Goal: Task Accomplishment & Management: Complete application form

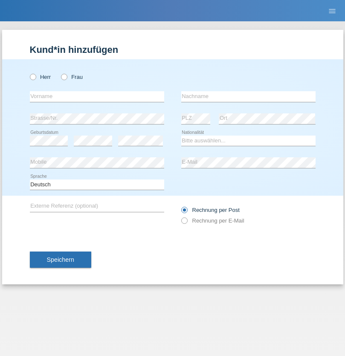
radio input "true"
click at [97, 96] on input "text" at bounding box center [97, 96] width 134 height 11
type input "Mohamed"
click at [248, 96] on input "text" at bounding box center [248, 96] width 134 height 11
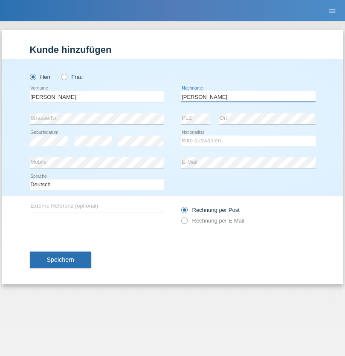
type input "Mohamed"
select select "SY"
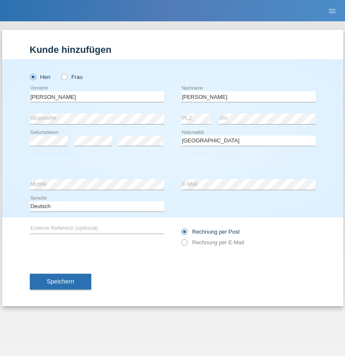
select select "C"
select select "21"
select select "12"
select select "2013"
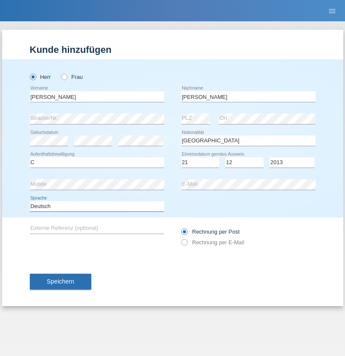
select select "en"
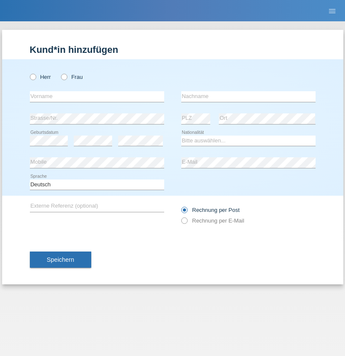
radio input "true"
click at [97, 96] on input "text" at bounding box center [97, 96] width 134 height 11
type input "David"
click at [248, 96] on input "text" at bounding box center [248, 96] width 134 height 11
type input "Senn"
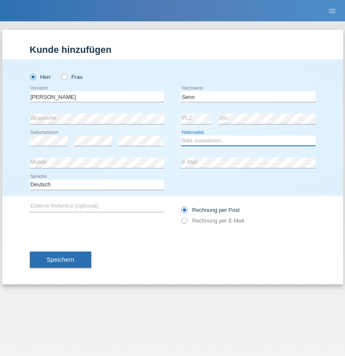
select select "CH"
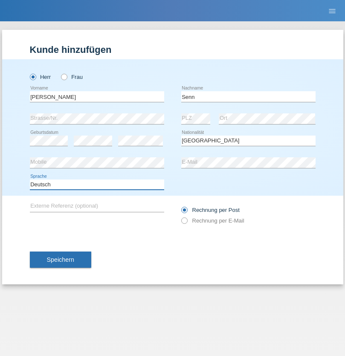
select select "en"
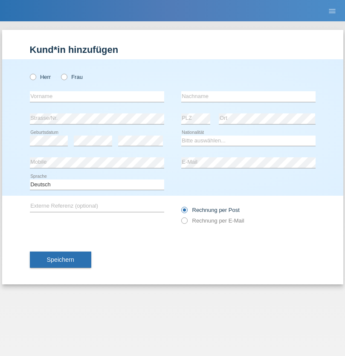
radio input "true"
click at [97, 96] on input "text" at bounding box center [97, 96] width 134 height 11
type input "firat"
click at [248, 96] on input "text" at bounding box center [248, 96] width 134 height 11
type input "kara"
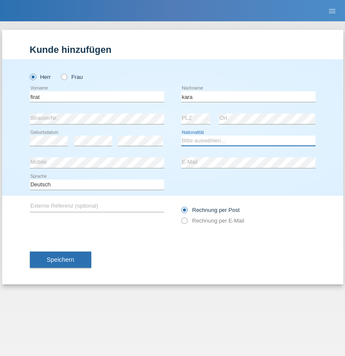
select select "CH"
radio input "true"
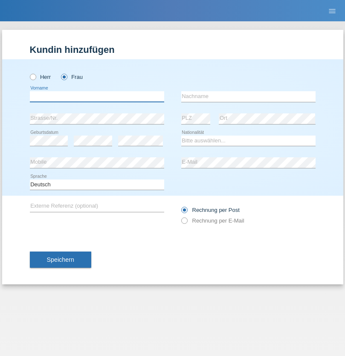
click at [97, 96] on input "text" at bounding box center [97, 96] width 134 height 11
type input "Senije"
click at [248, 96] on input "text" at bounding box center [248, 96] width 134 height 11
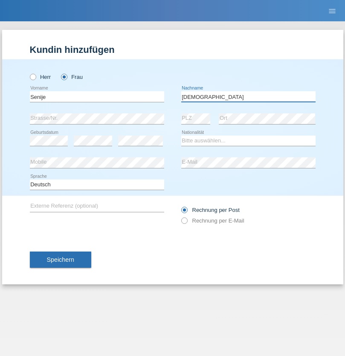
type input "Rama"
select select "CH"
radio input "true"
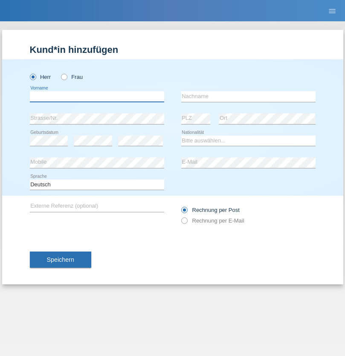
click at [97, 96] on input "text" at bounding box center [97, 96] width 134 height 11
type input "Andy"
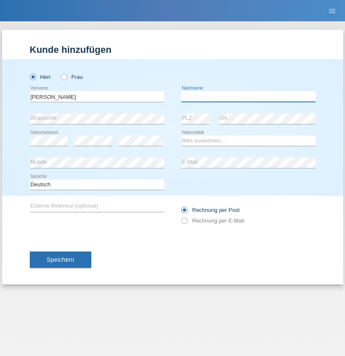
click at [248, 96] on input "text" at bounding box center [248, 96] width 134 height 11
type input "Priestley"
select select "CH"
radio input "true"
click at [97, 96] on input "text" at bounding box center [97, 96] width 134 height 11
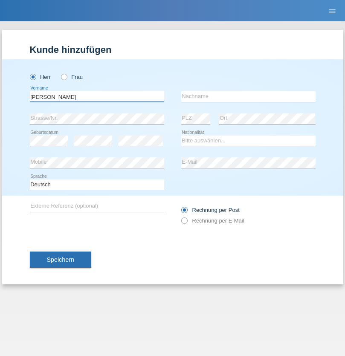
type input "[PERSON_NAME]"
click at [248, 96] on input "text" at bounding box center [248, 96] width 134 height 11
type input "Fortugno"
select select "IT"
select select "C"
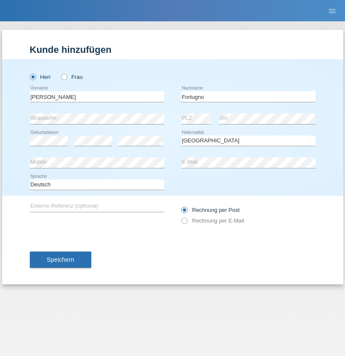
select select "09"
select select "08"
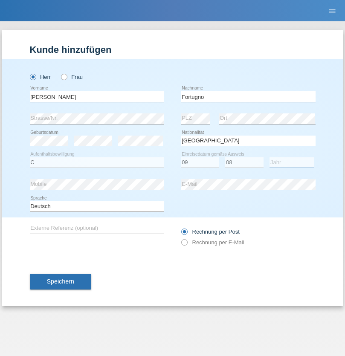
select select "2006"
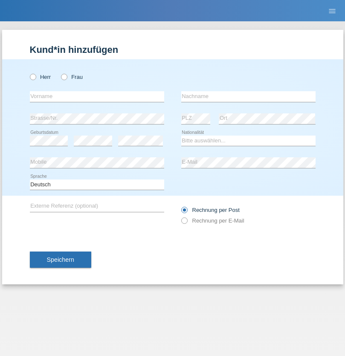
radio input "true"
click at [97, 96] on input "text" at bounding box center [97, 96] width 134 height 11
type input "[PERSON_NAME]"
click at [248, 96] on input "text" at bounding box center [248, 96] width 134 height 11
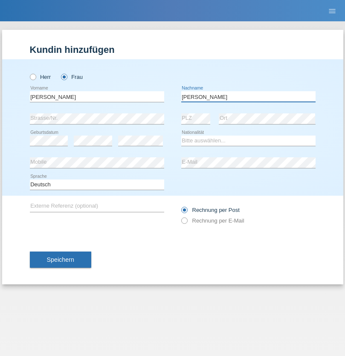
type input "[PERSON_NAME]"
select select "UA"
select select "C"
select select "23"
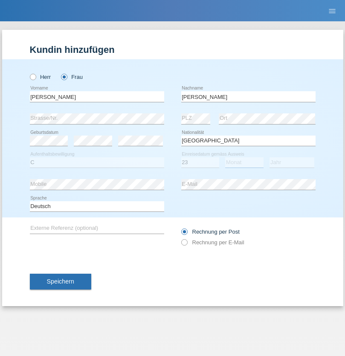
select select "10"
select select "2021"
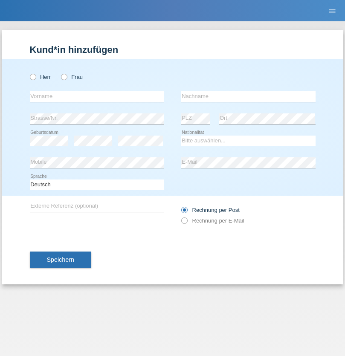
radio input "true"
click at [97, 96] on input "text" at bounding box center [97, 96] width 134 height 11
type input "Nuria"
click at [248, 96] on input "text" at bounding box center [248, 96] width 134 height 11
type input "D'Antino"
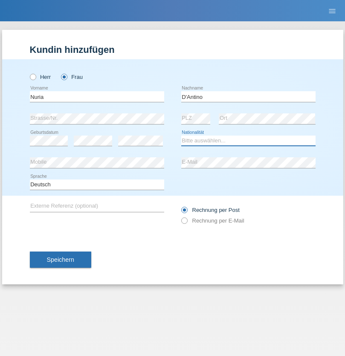
select select "CH"
